Goal: Information Seeking & Learning: Learn about a topic

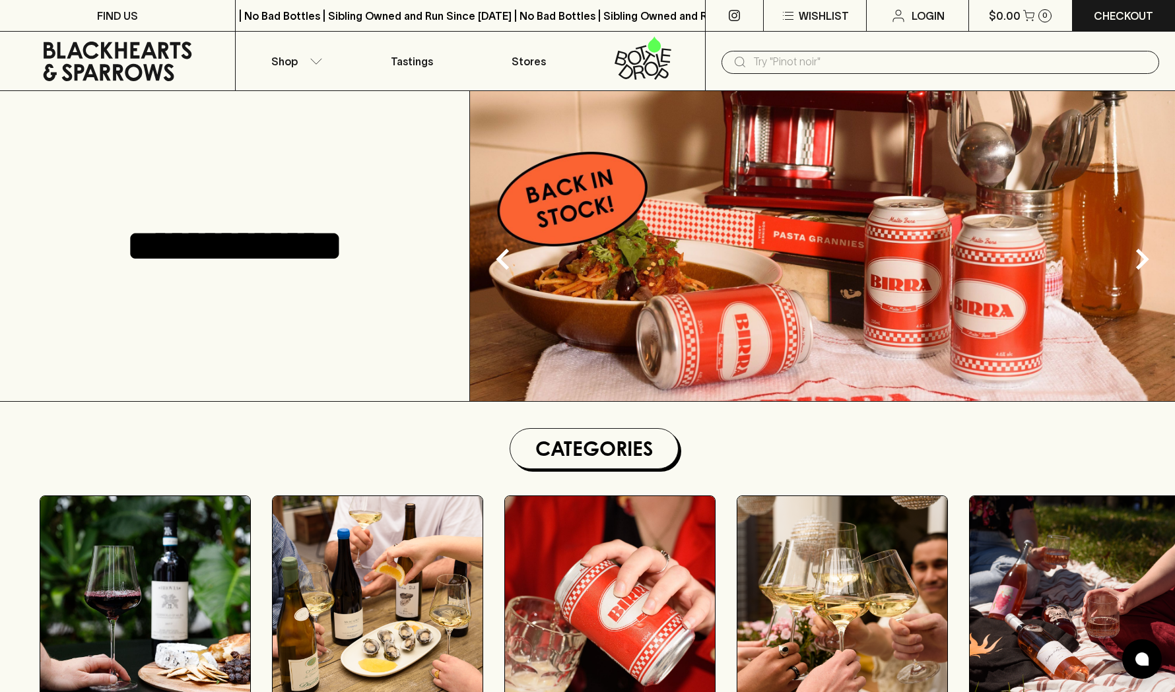
click at [828, 60] on input "text" at bounding box center [950, 61] width 395 height 21
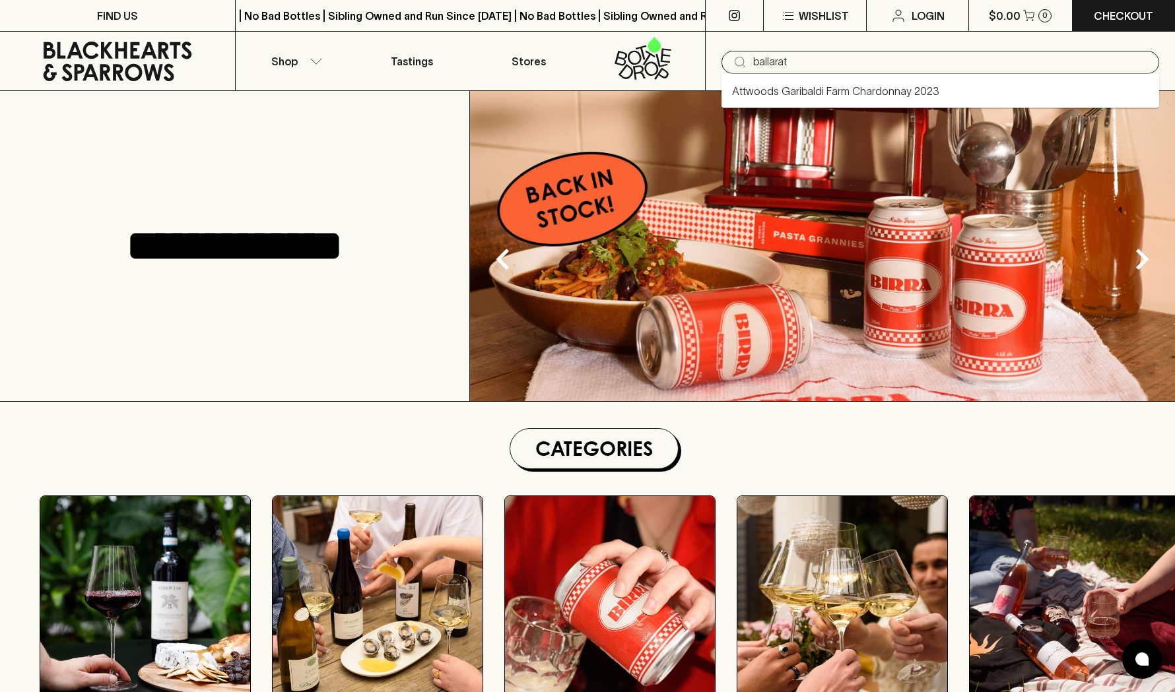
type input "ballarat"
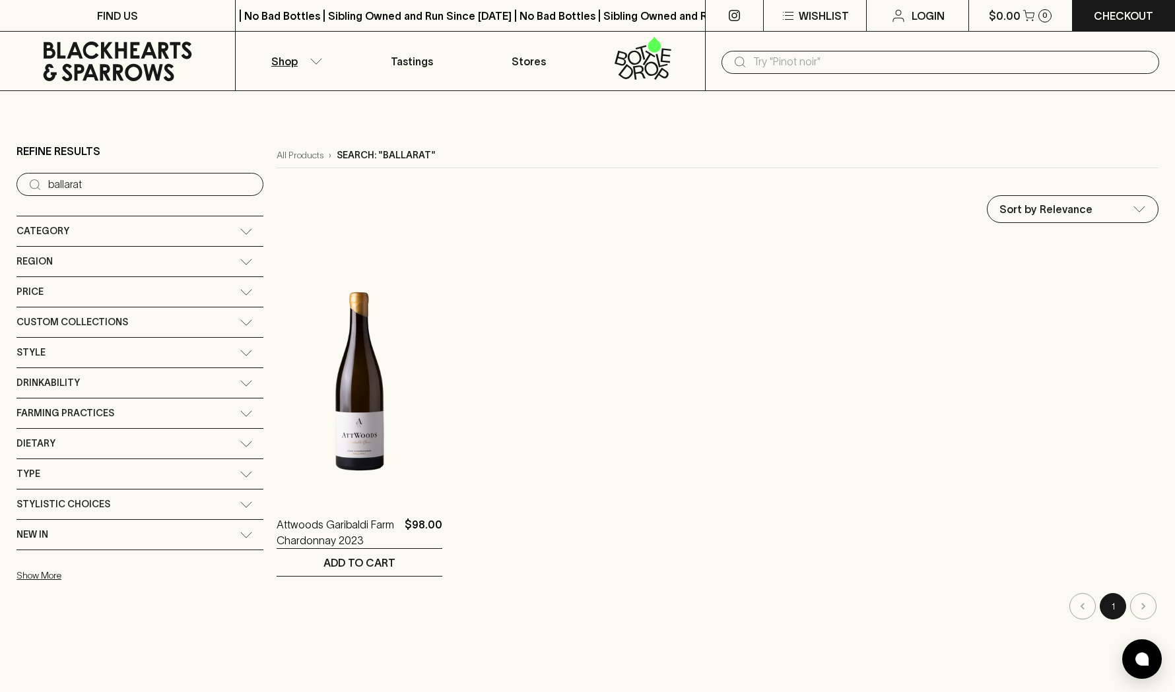
scroll to position [8, 0]
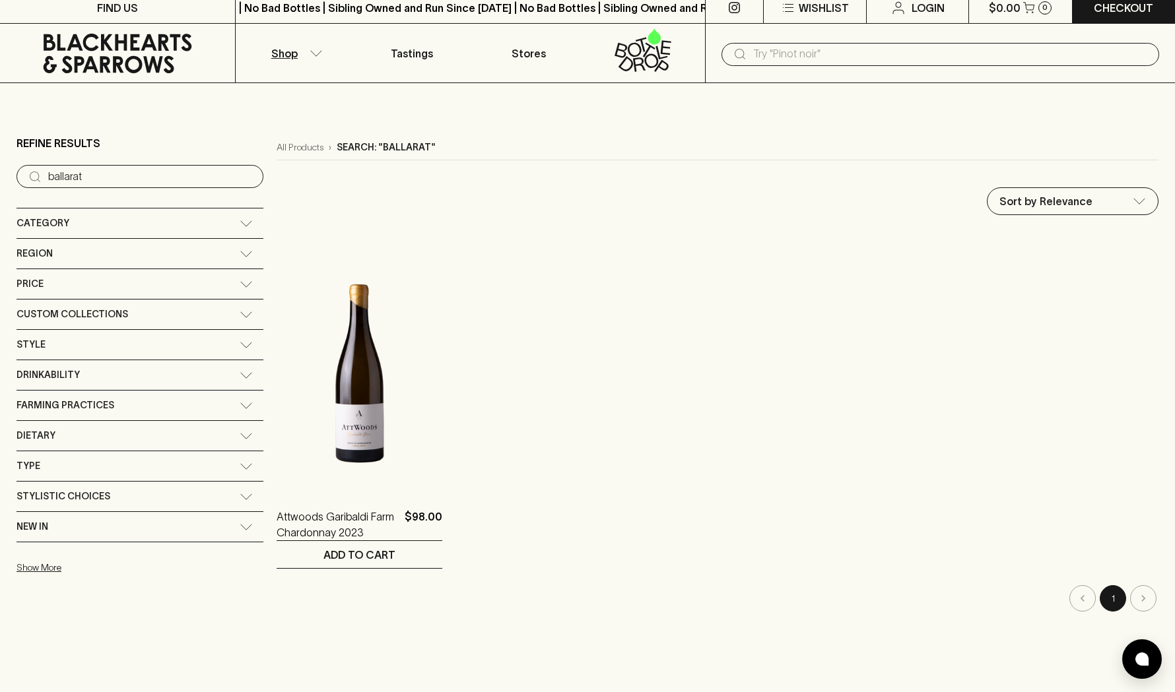
click at [173, 249] on div "Region" at bounding box center [139, 254] width 247 height 30
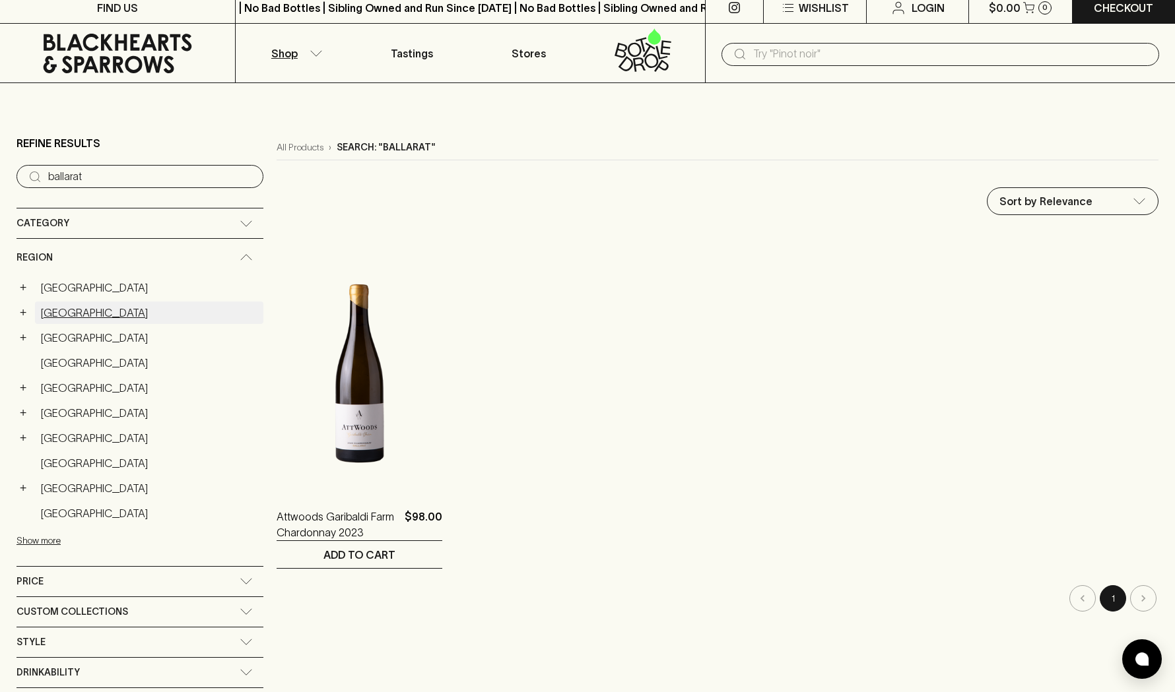
click at [63, 311] on link "[GEOGRAPHIC_DATA]" at bounding box center [149, 313] width 228 height 22
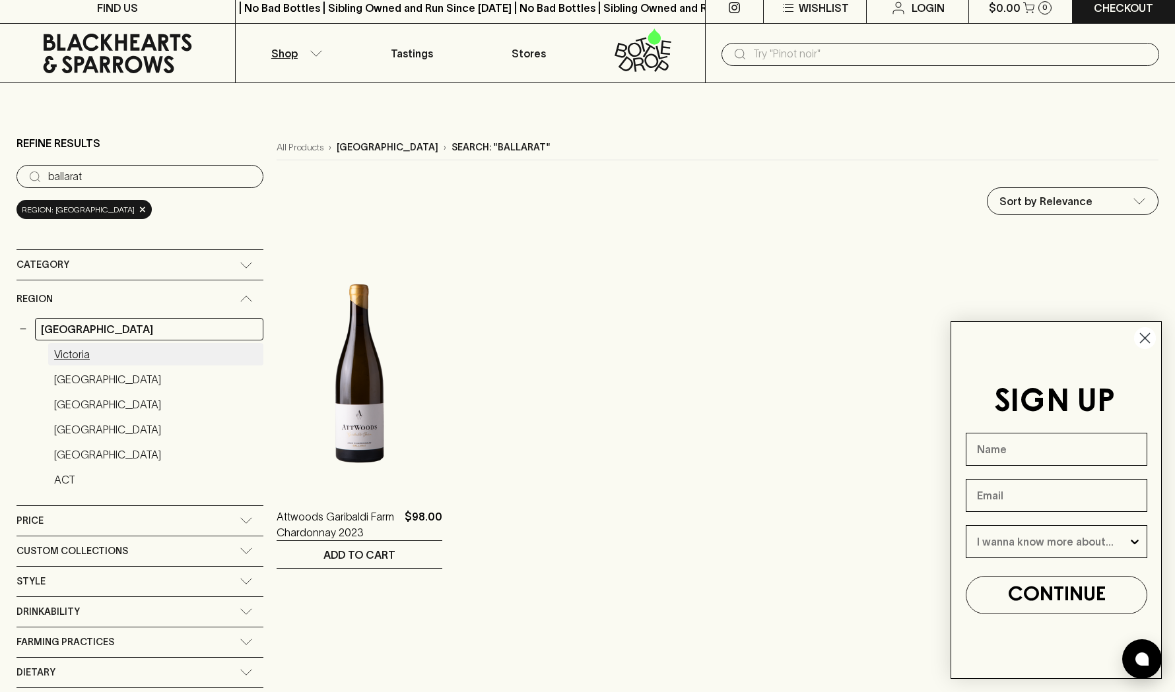
click at [83, 356] on link "Victoria" at bounding box center [155, 354] width 215 height 22
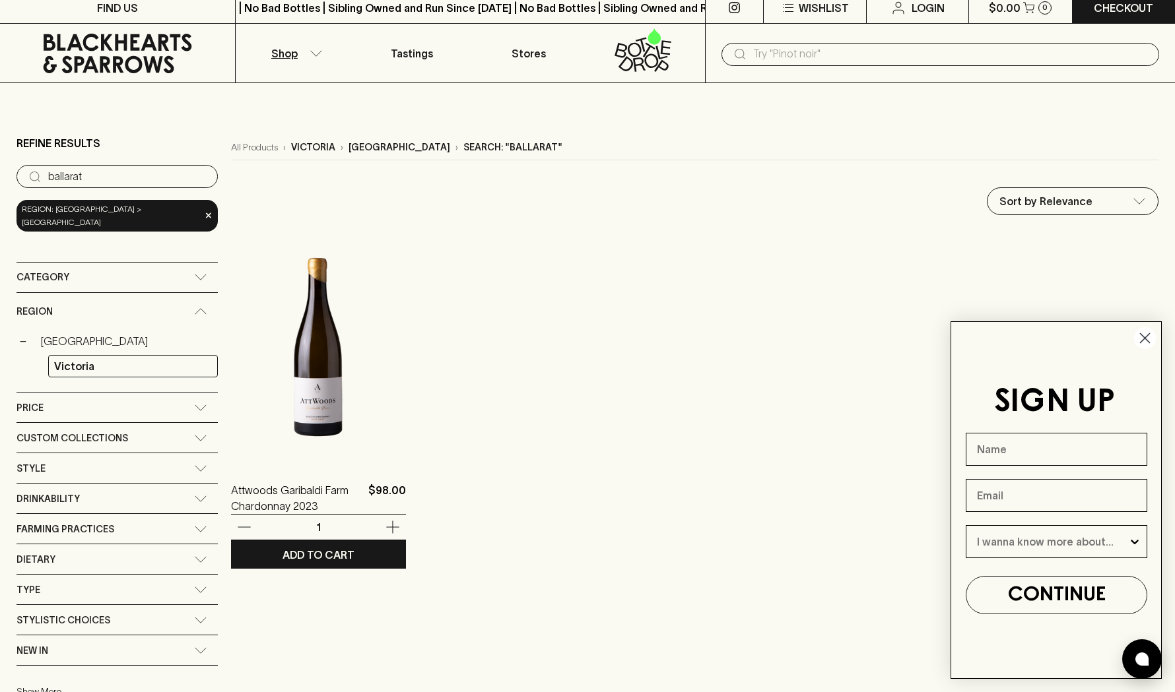
click at [275, 400] on img at bounding box center [318, 347] width 175 height 231
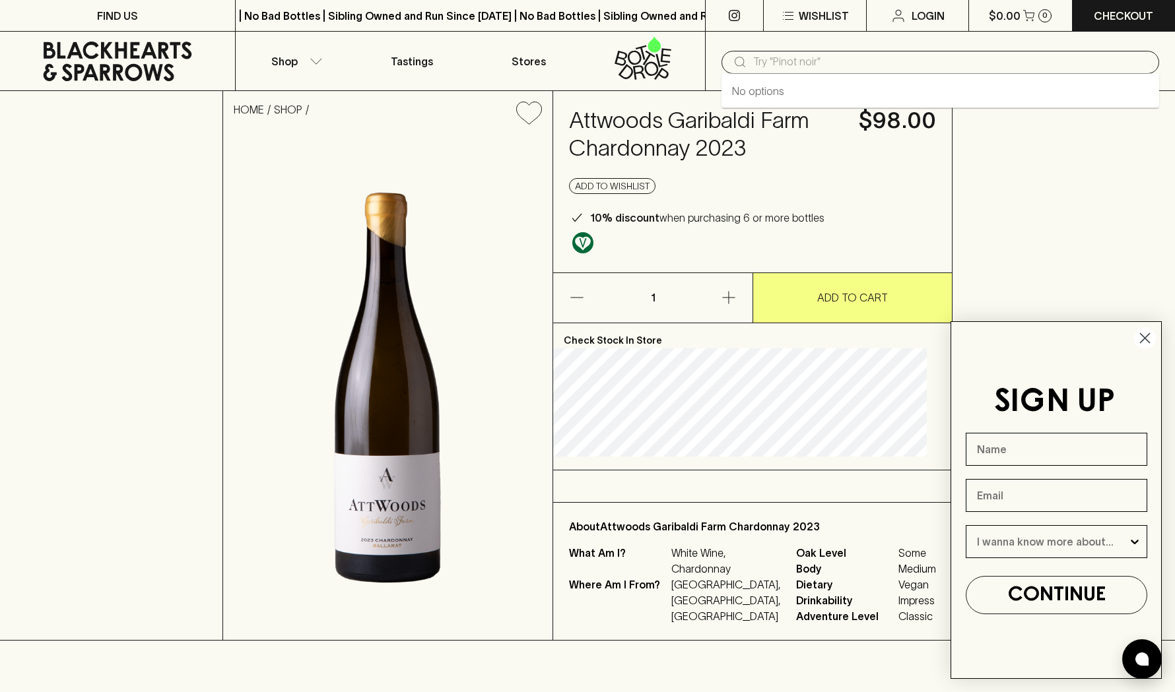
click at [822, 64] on input "text" at bounding box center [950, 61] width 395 height 21
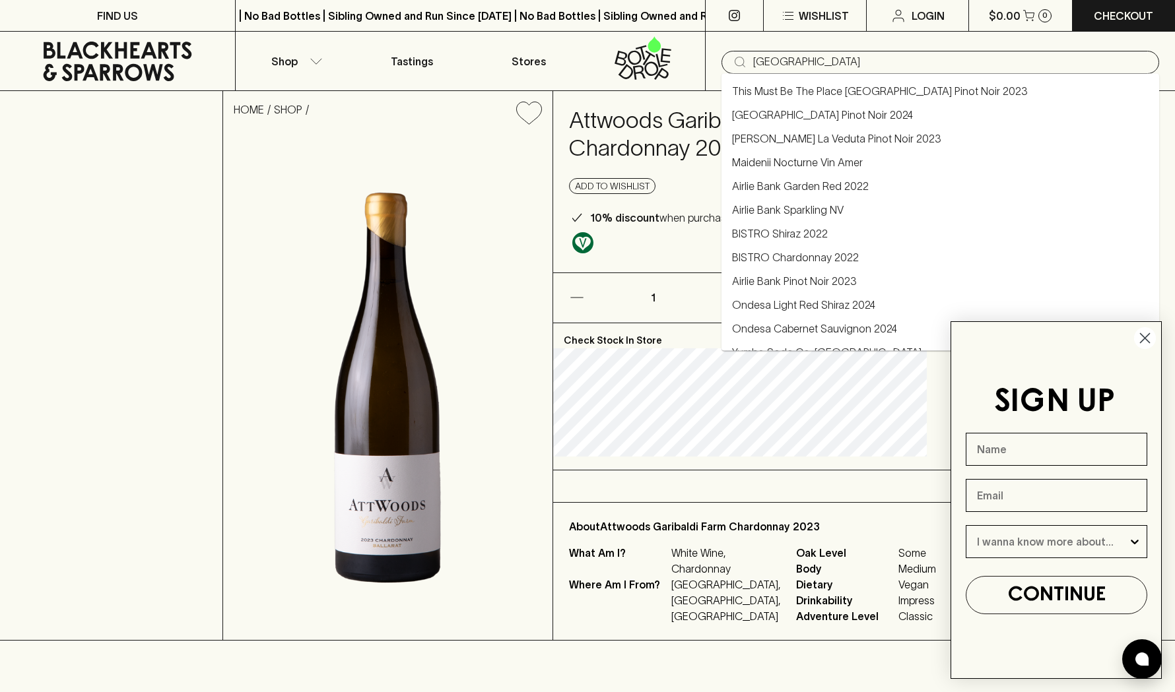
type input "[GEOGRAPHIC_DATA]"
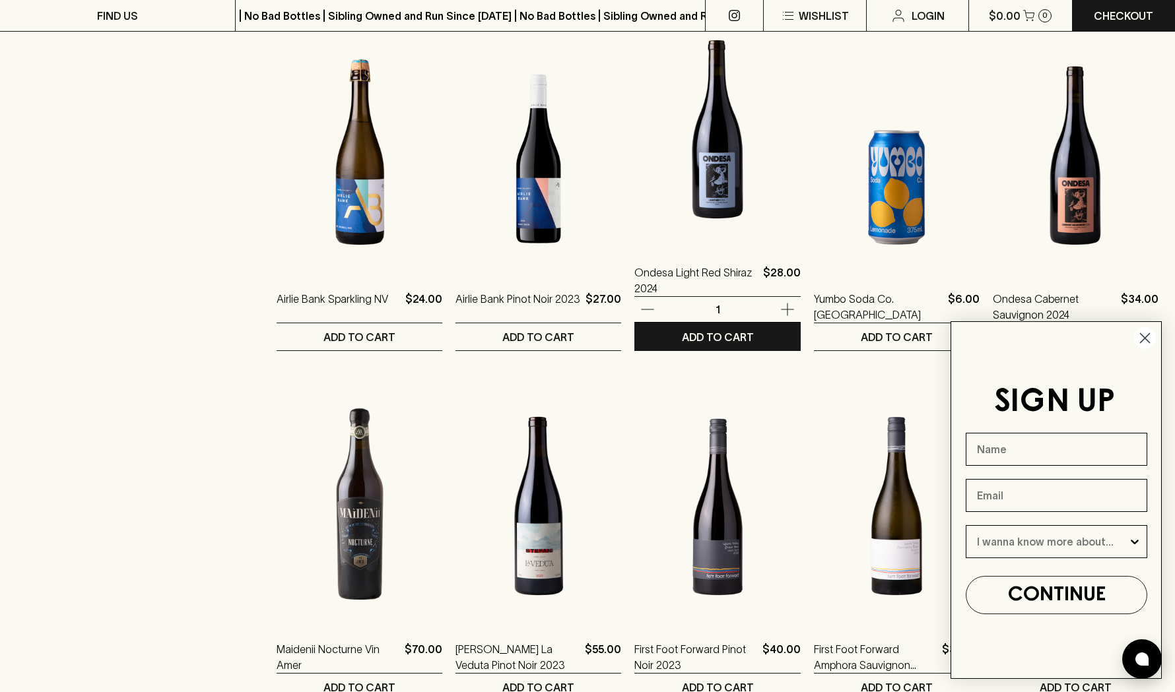
scroll to position [574, 0]
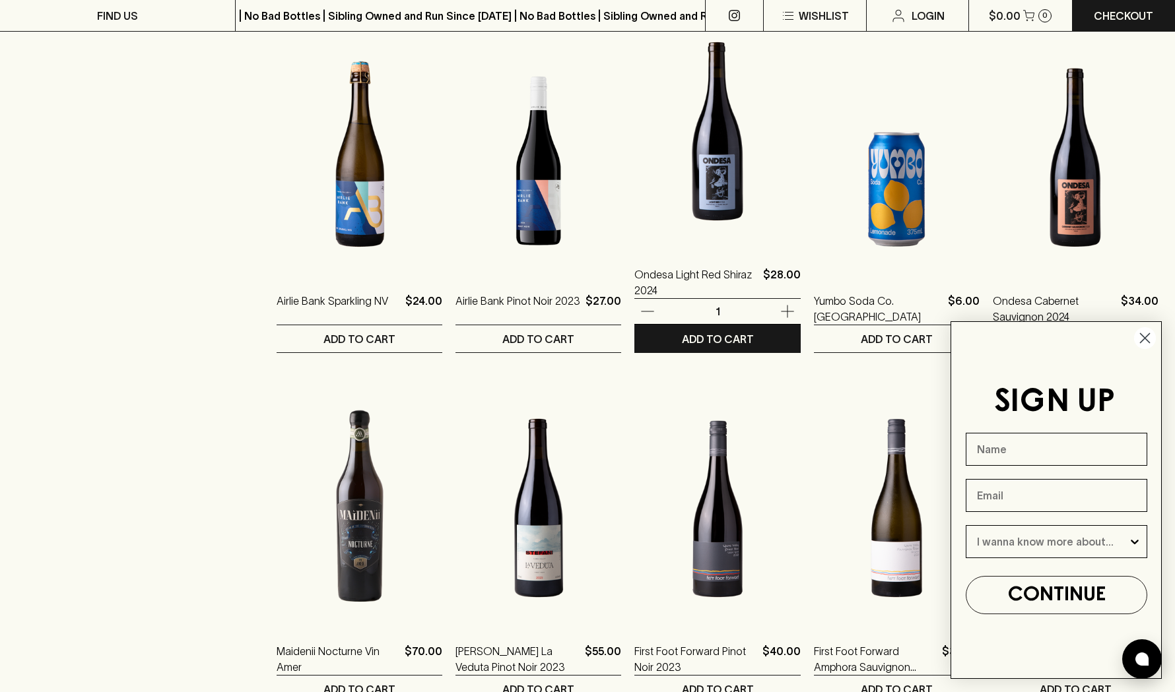
click at [694, 176] on img at bounding box center [717, 131] width 166 height 231
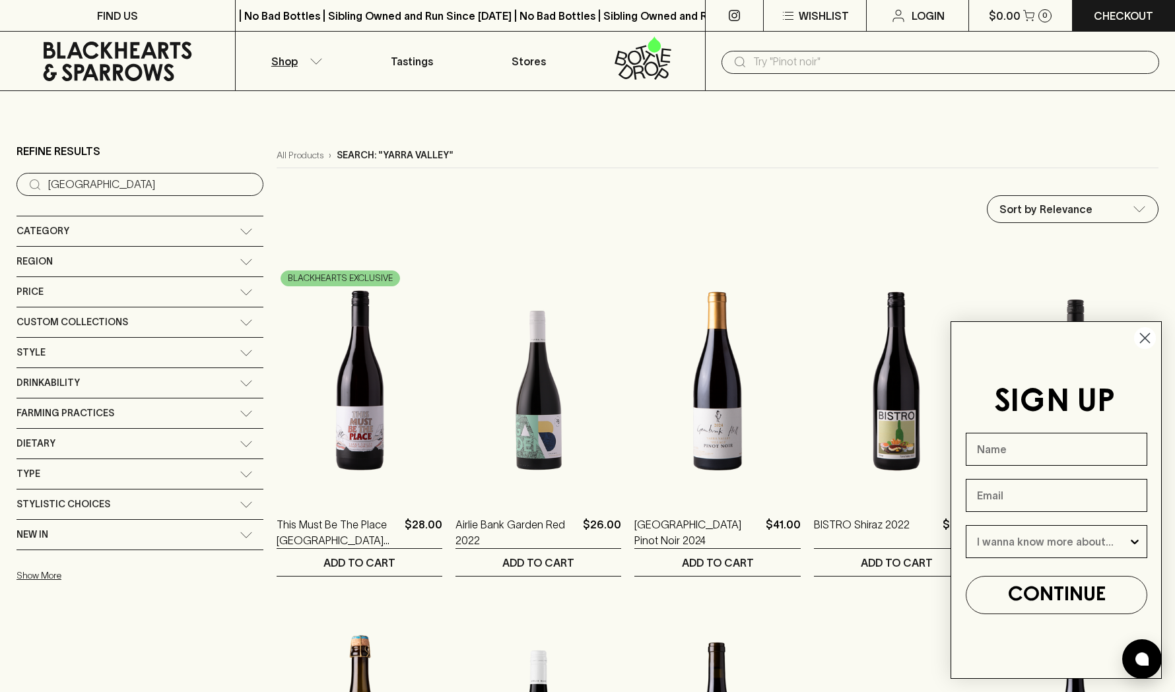
click at [1140, 335] on circle "Close dialog" at bounding box center [1145, 338] width 22 height 22
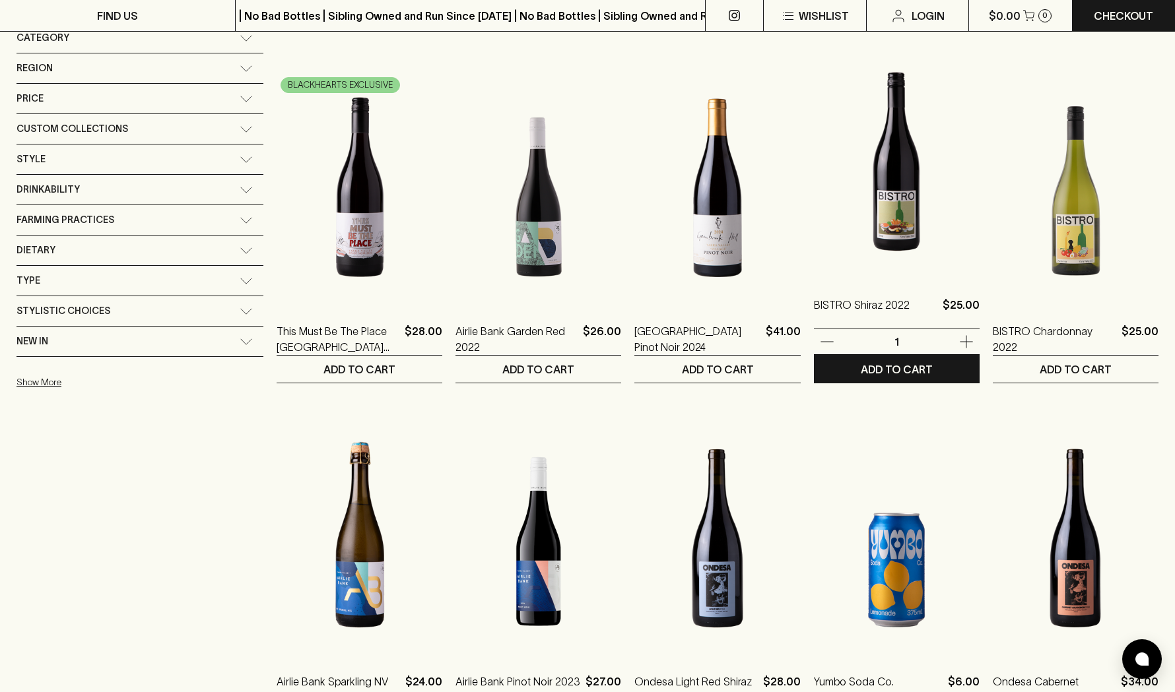
scroll to position [153, 0]
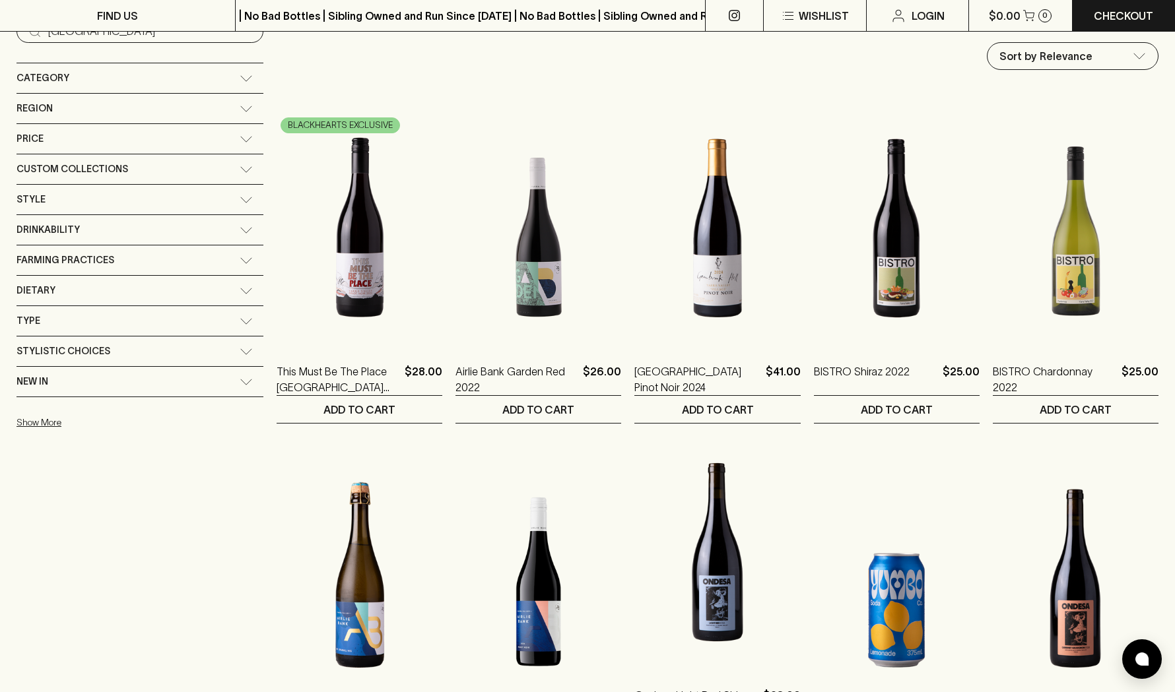
click at [669, 575] on img at bounding box center [717, 552] width 166 height 231
